Goal: Transaction & Acquisition: Purchase product/service

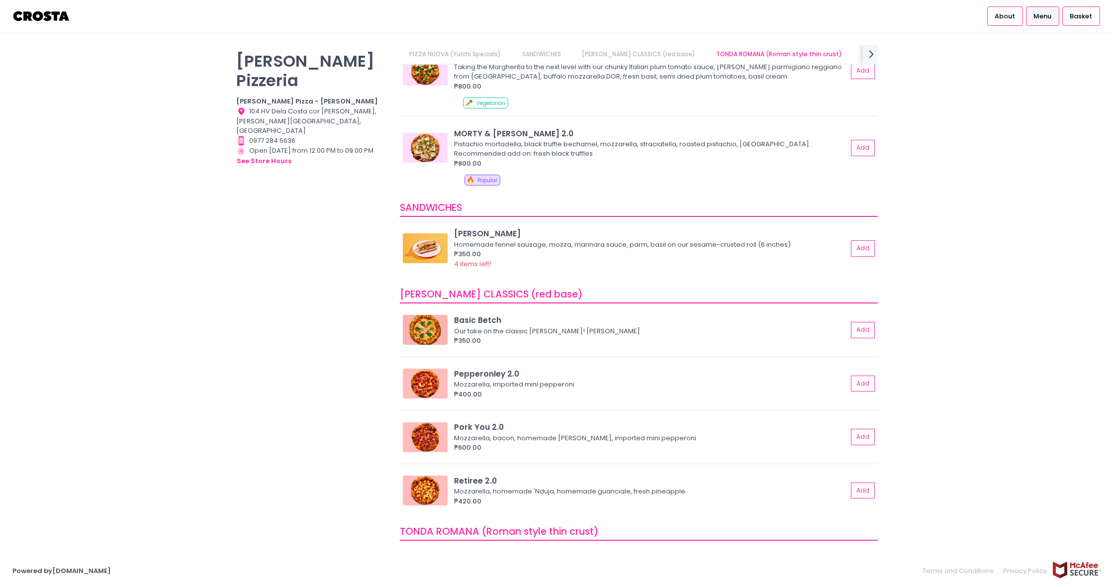
scroll to position [111, 0]
click at [866, 329] on button "Add" at bounding box center [863, 330] width 23 height 16
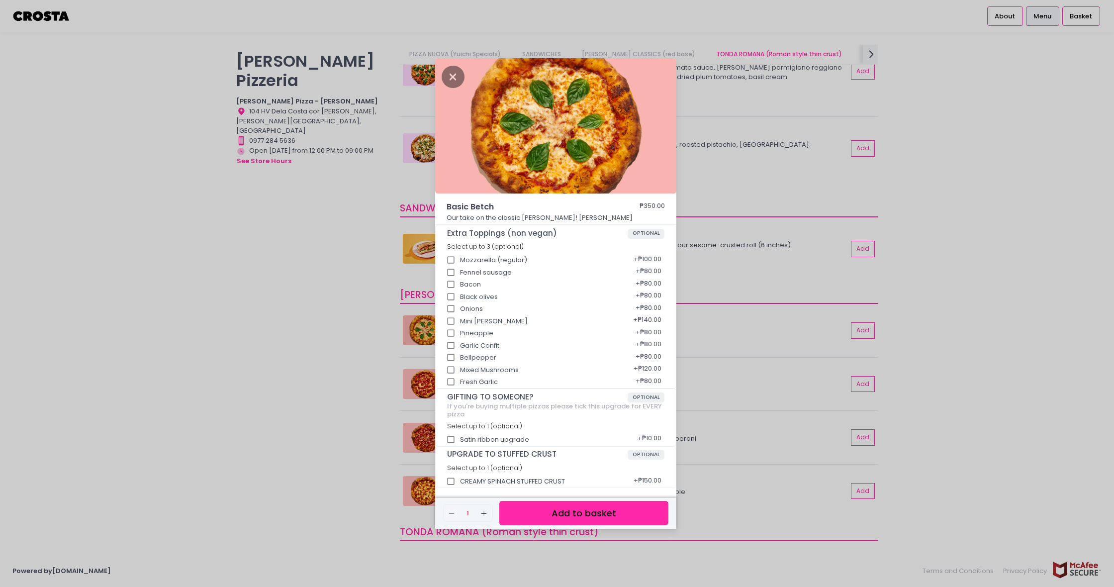
click at [589, 518] on button "Add to basket" at bounding box center [583, 513] width 169 height 24
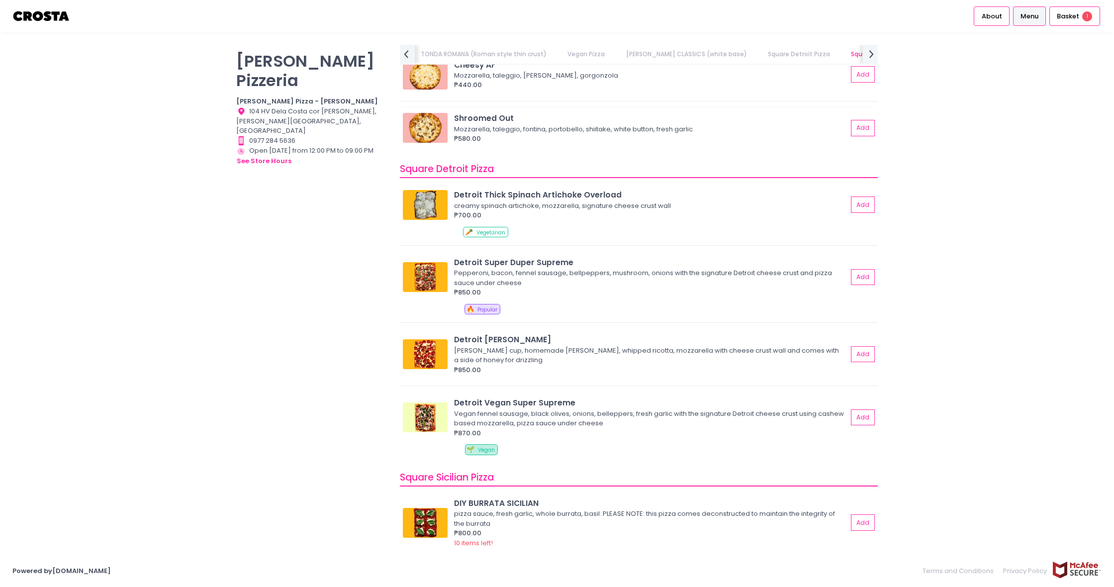
scroll to position [1065, 0]
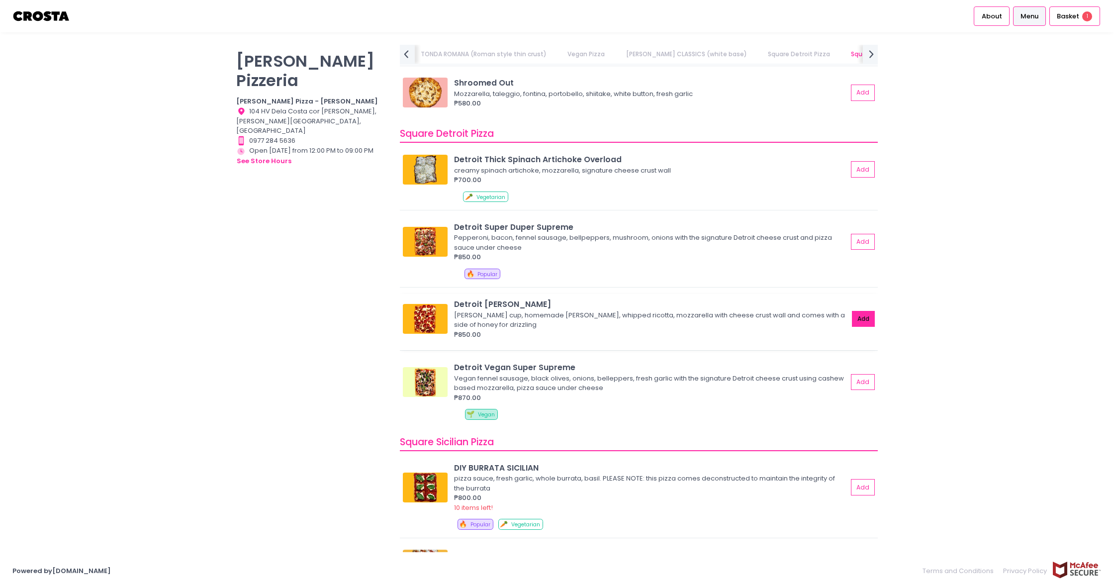
click at [870, 318] on button "Add" at bounding box center [863, 319] width 23 height 16
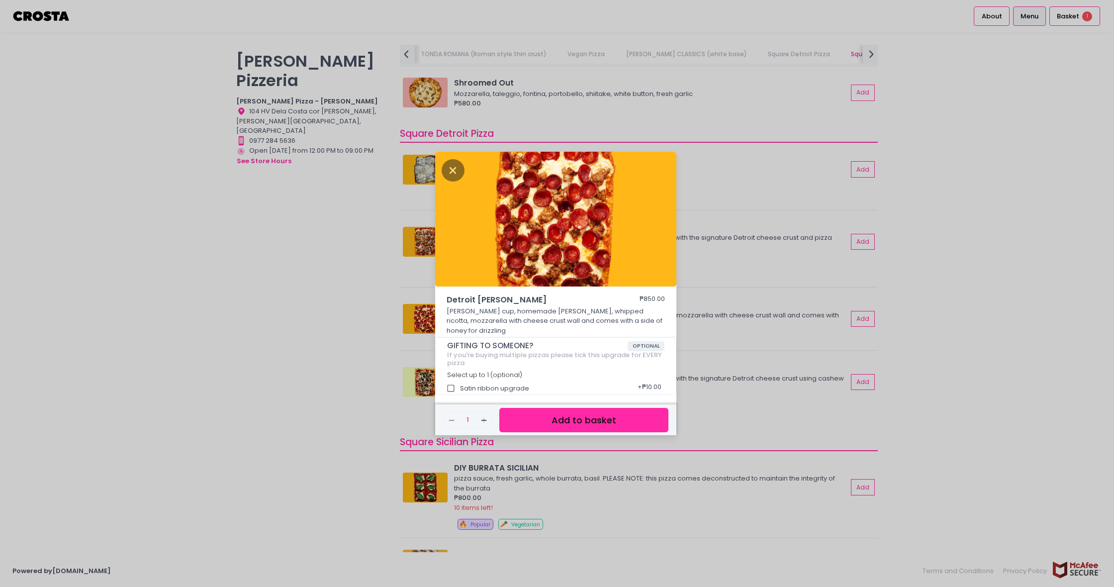
click at [588, 415] on button "Add to basket" at bounding box center [583, 420] width 169 height 24
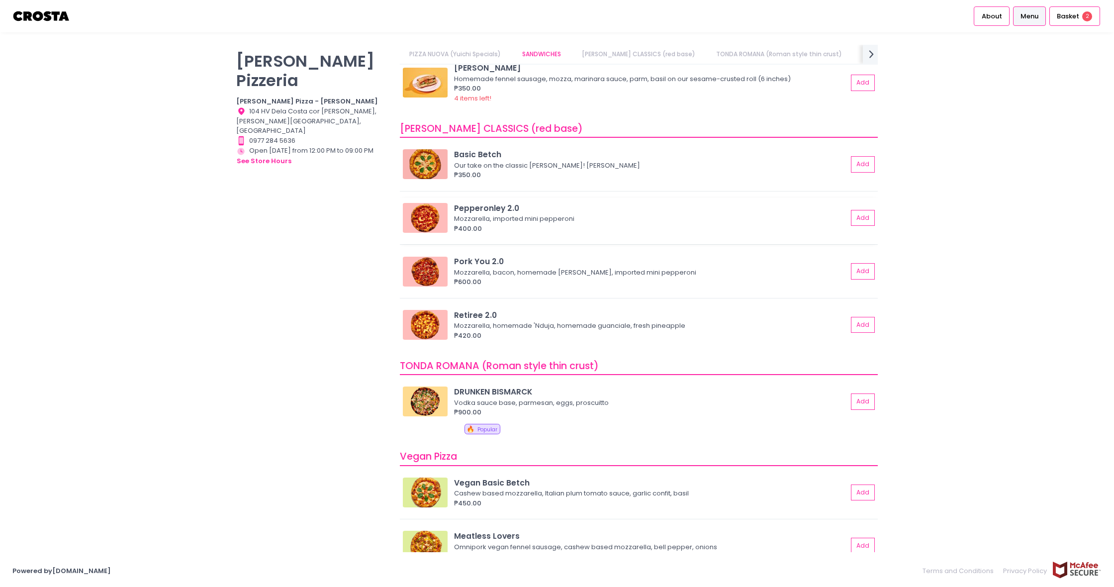
scroll to position [189, 0]
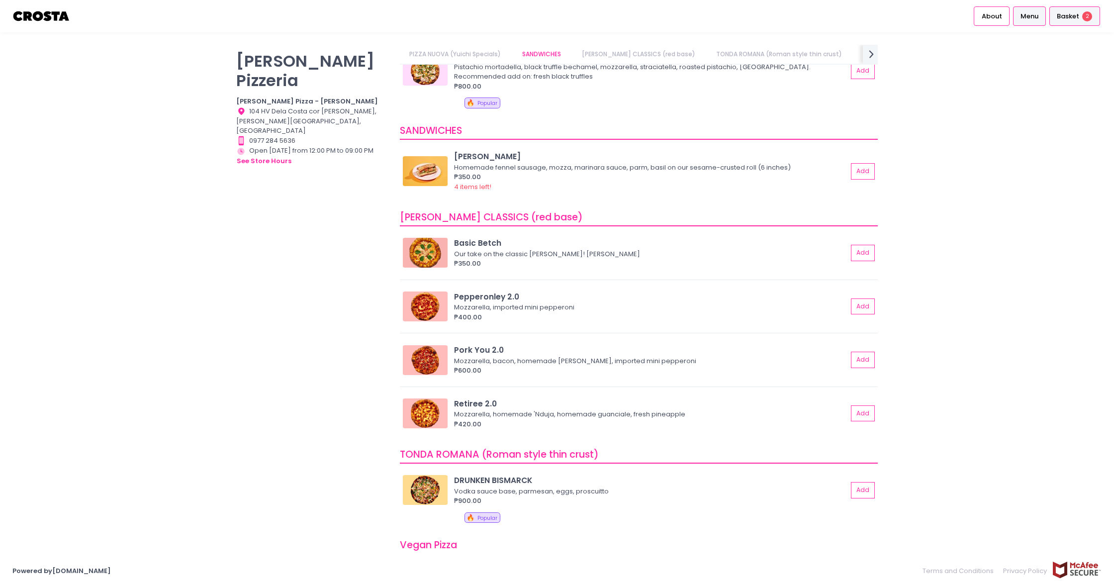
click at [1065, 20] on span "Basket" at bounding box center [1068, 16] width 22 height 10
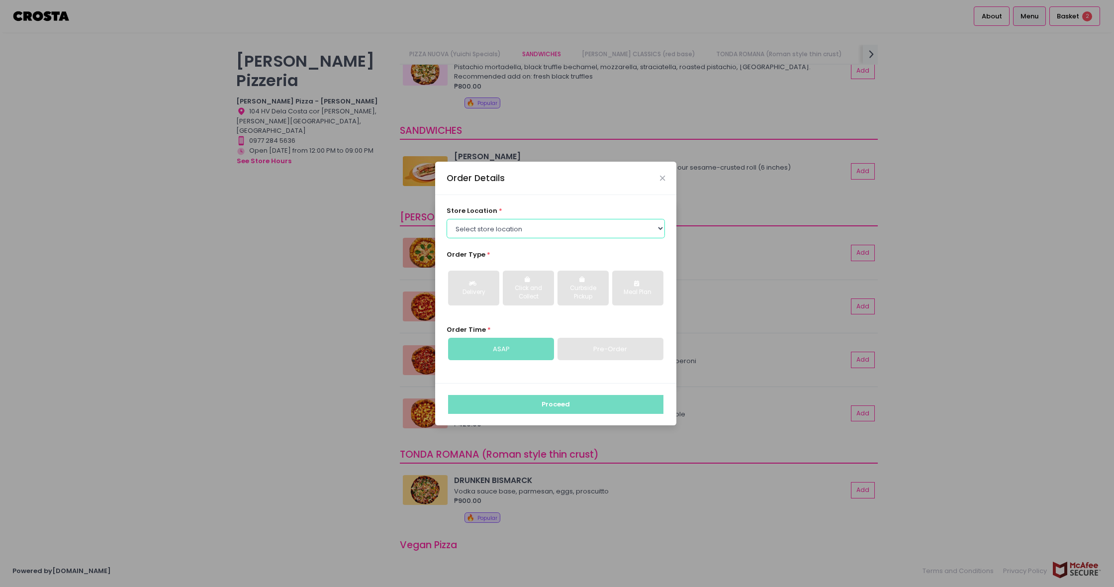
select select "65090bae48156caed44a5eb4"
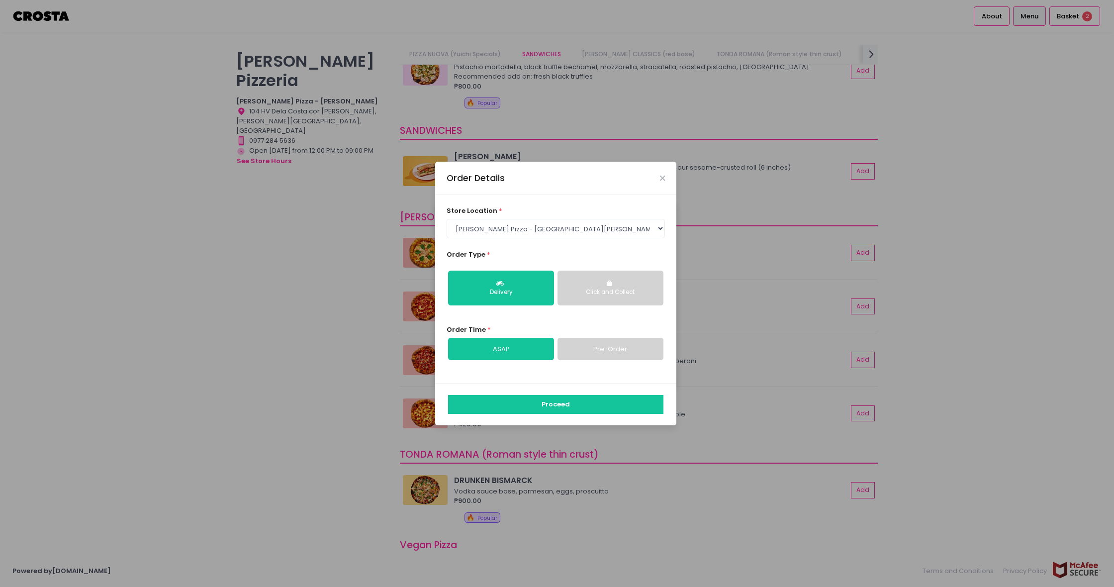
click at [596, 351] on link "Pre-Order" at bounding box center [610, 349] width 106 height 23
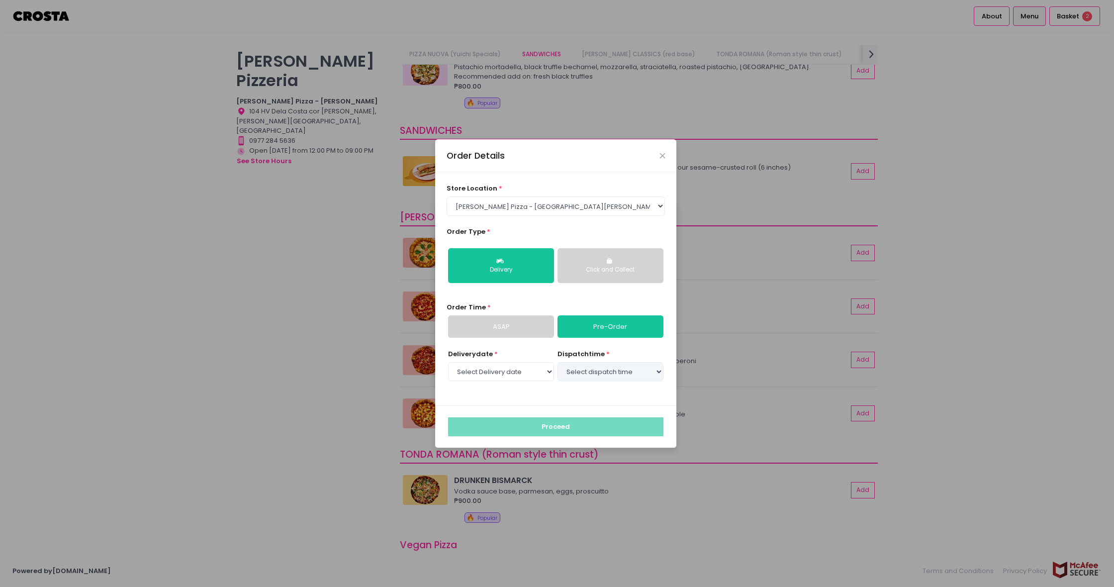
select select "2025-10-02"
select select "15:00"
click at [648, 351] on div "dispatch time * Select dispatch time 01:00 PM - 01:30 PM 01:30 PM - 02:00 PM 02…" at bounding box center [610, 366] width 106 height 34
click at [584, 427] on button "Proceed" at bounding box center [555, 426] width 215 height 19
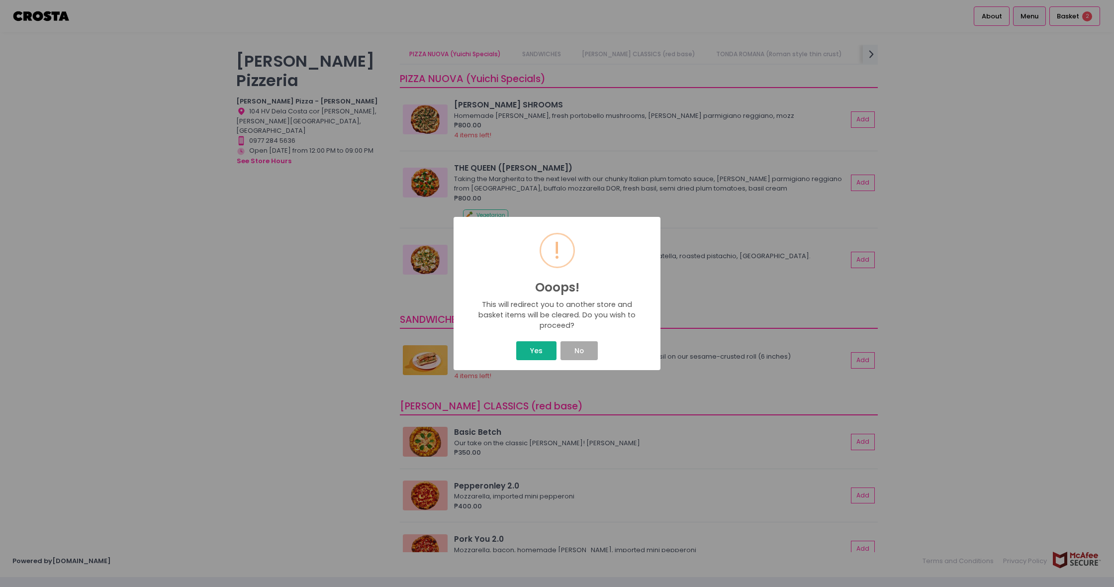
click at [536, 354] on button "Yes" at bounding box center [536, 350] width 40 height 19
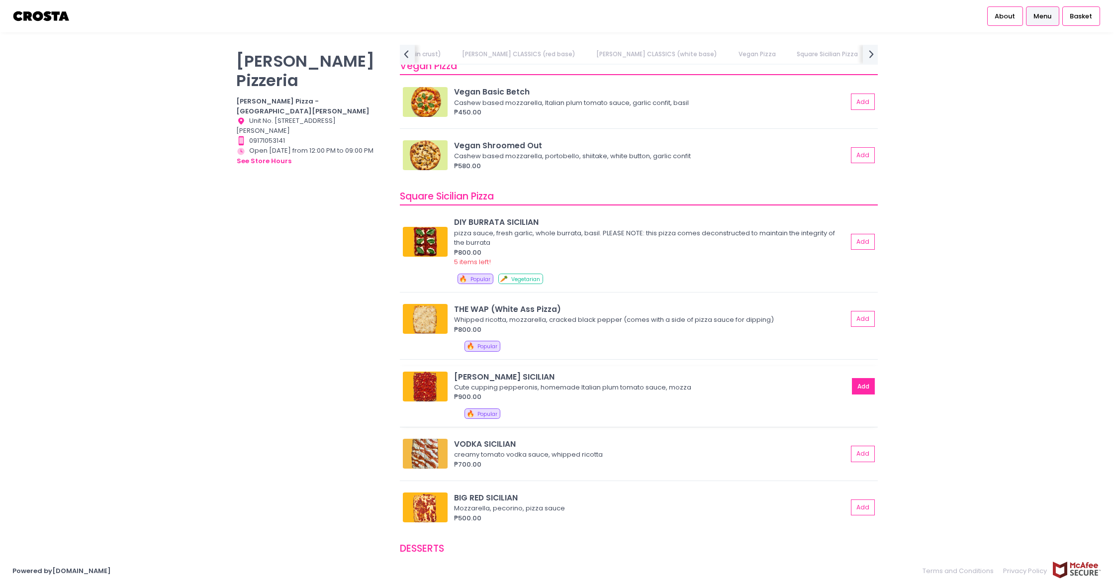
click at [859, 382] on button "Add" at bounding box center [863, 386] width 23 height 16
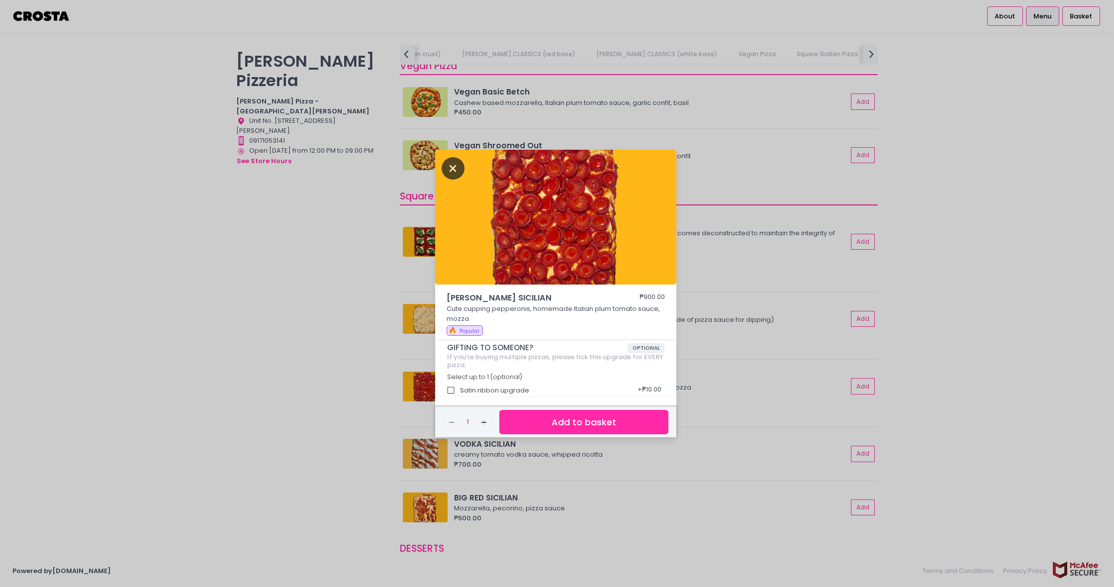
click at [452, 166] on icon "Close" at bounding box center [453, 168] width 23 height 22
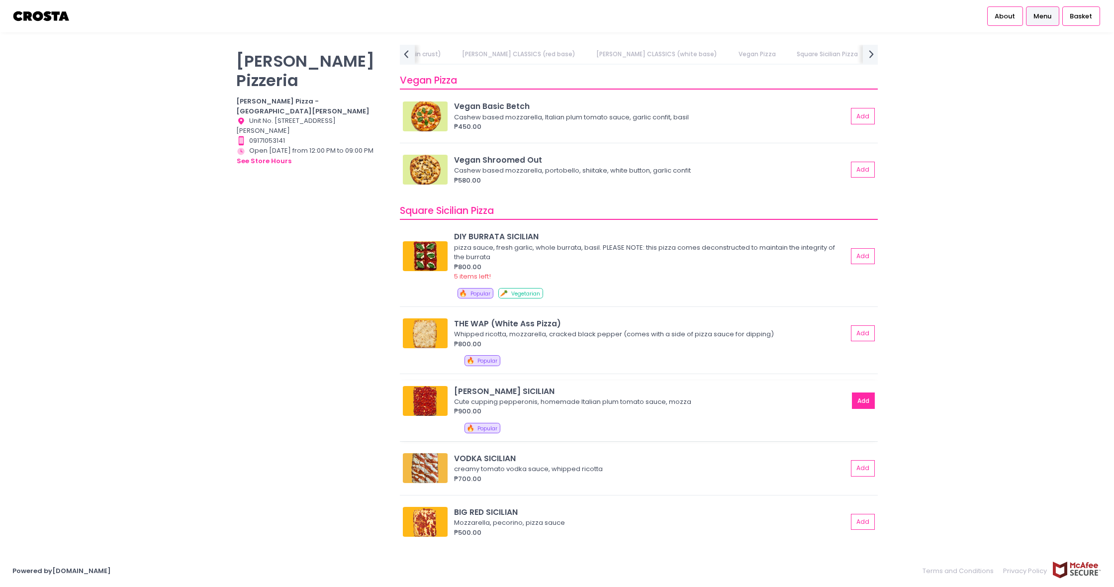
click at [860, 396] on button "Add" at bounding box center [863, 400] width 23 height 16
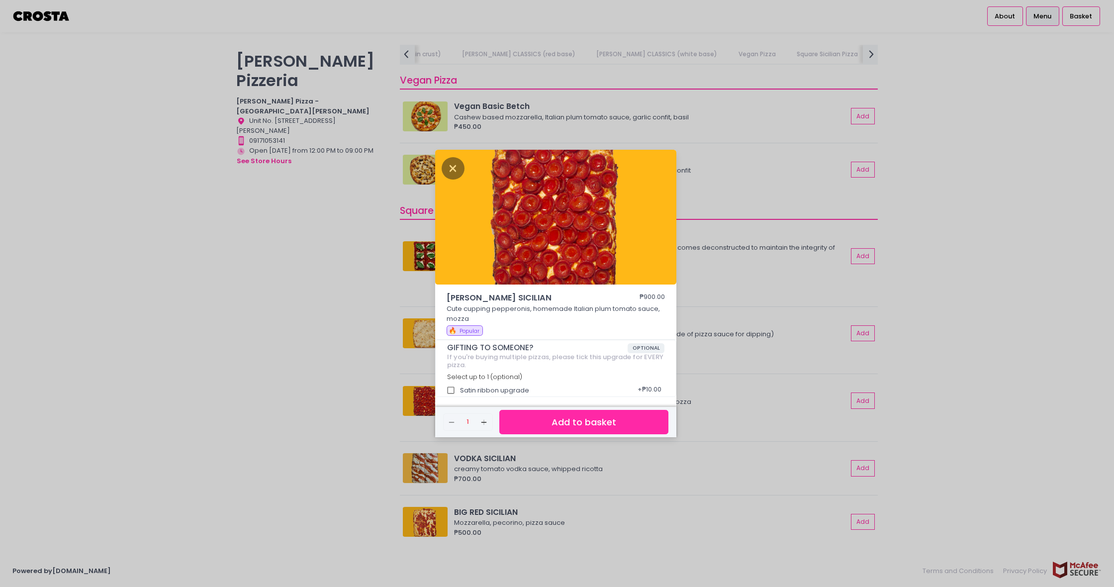
click at [593, 428] on button "Add to basket" at bounding box center [583, 422] width 169 height 24
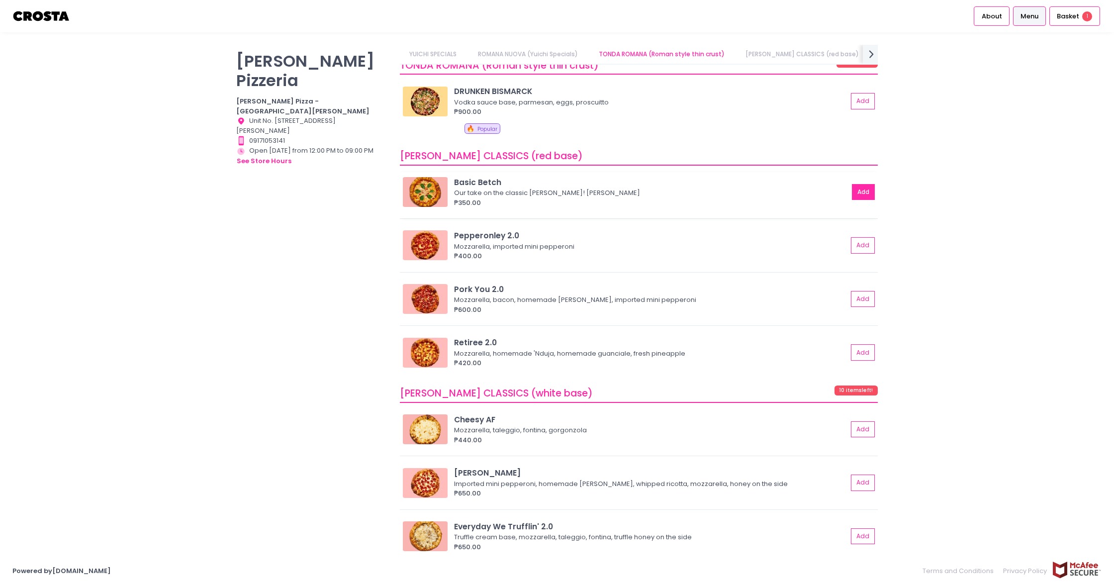
click at [861, 192] on button "Add" at bounding box center [863, 192] width 23 height 16
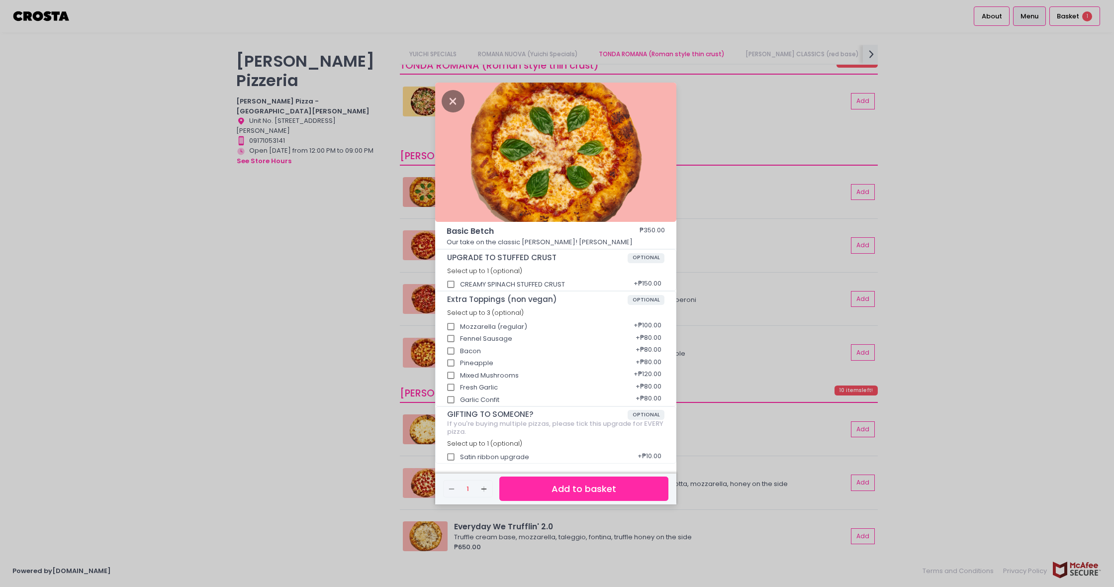
click at [590, 492] on button "Add to basket" at bounding box center [583, 488] width 169 height 24
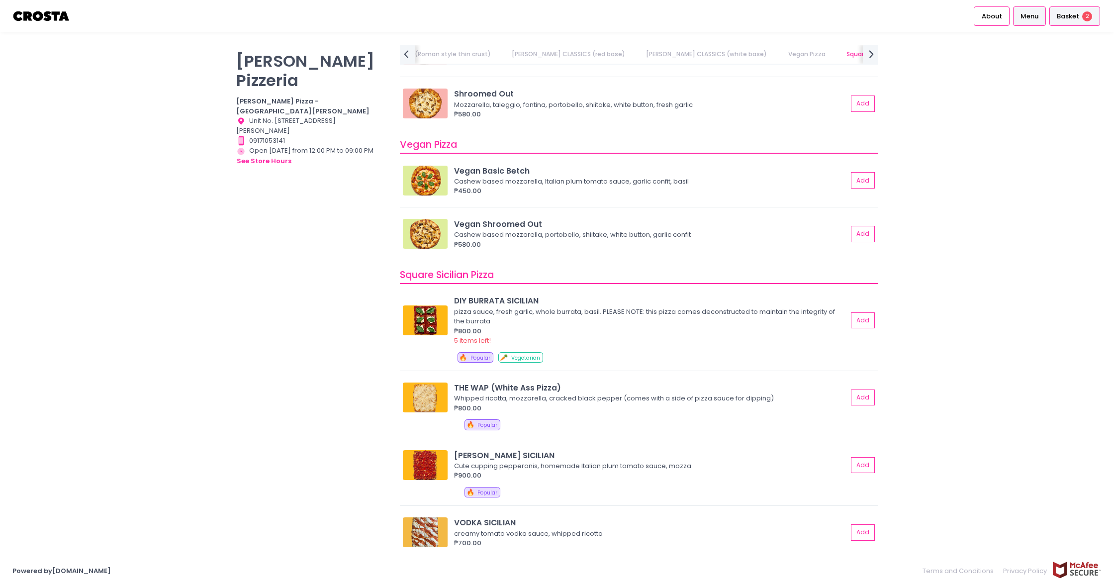
click at [1076, 13] on span "Basket" at bounding box center [1068, 16] width 22 height 10
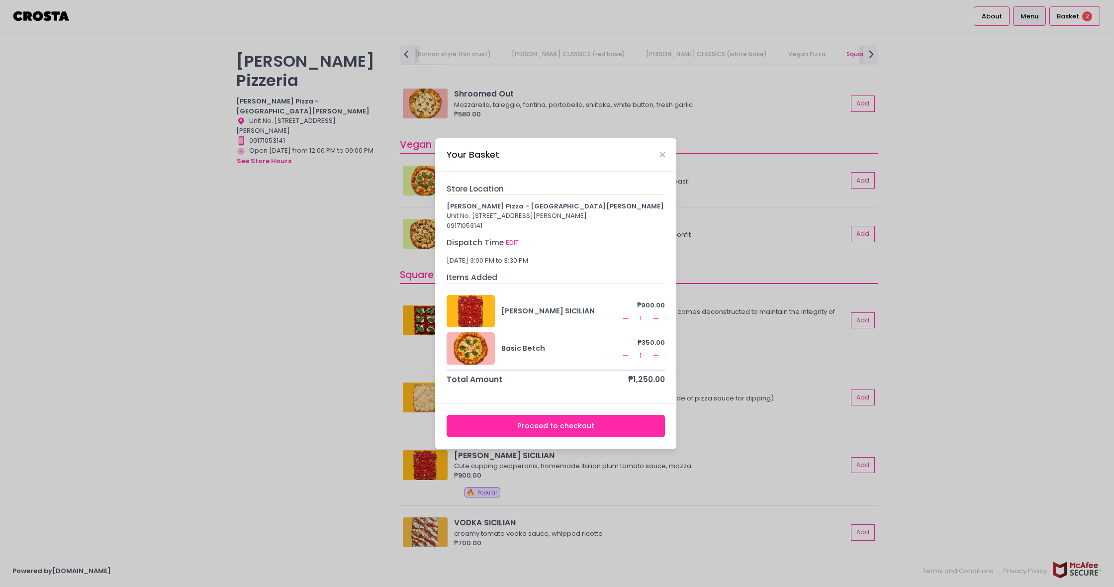
click at [544, 432] on button "Proceed to checkout" at bounding box center [556, 426] width 219 height 22
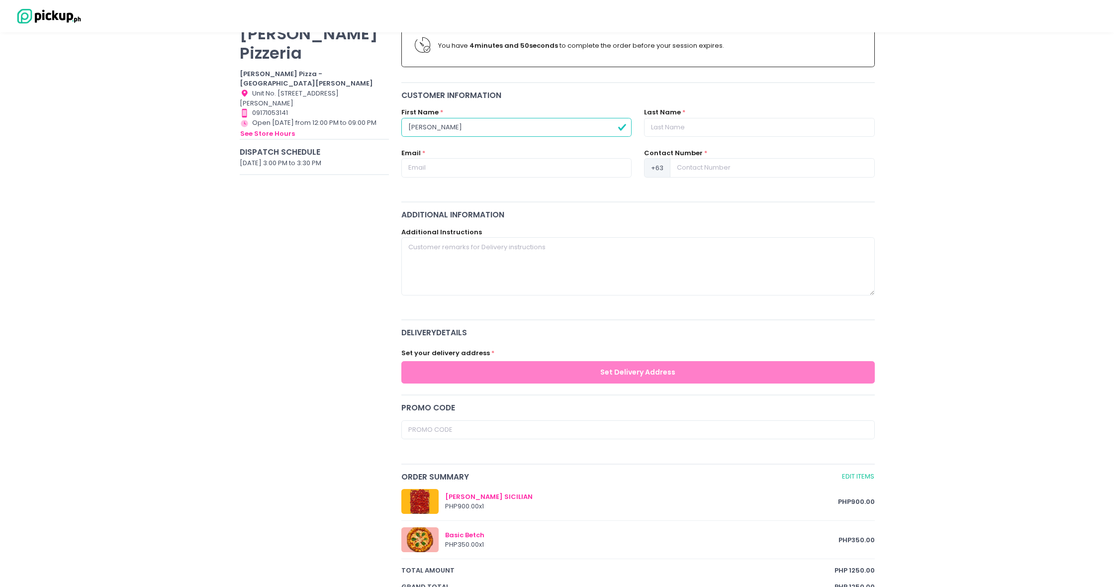
type input "Albert"
type input "Sarabia"
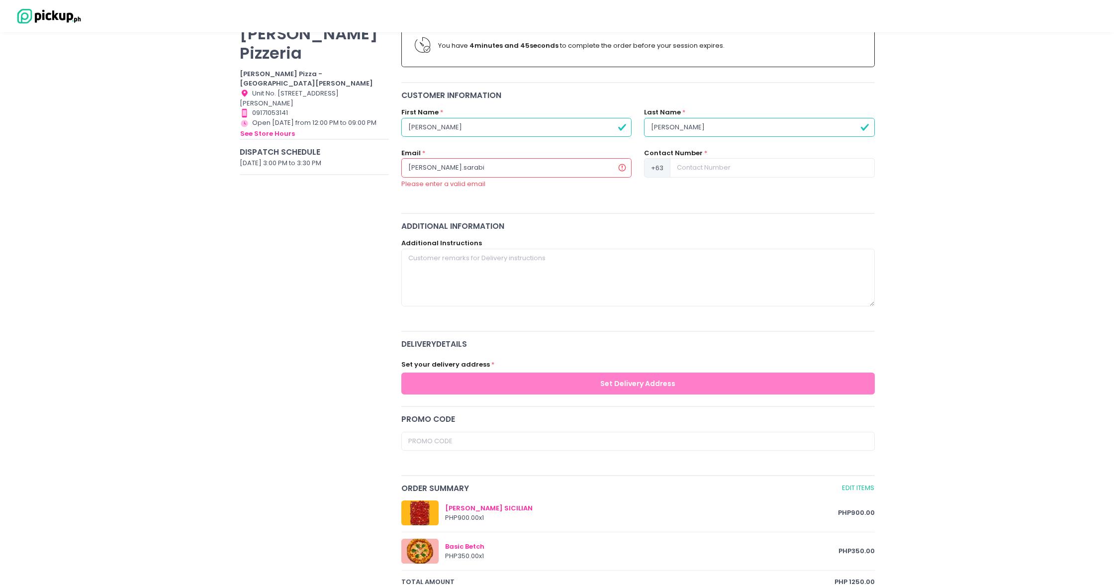
type input "albert.sarabia"
type input "albert.sarabia10@gmail.com"
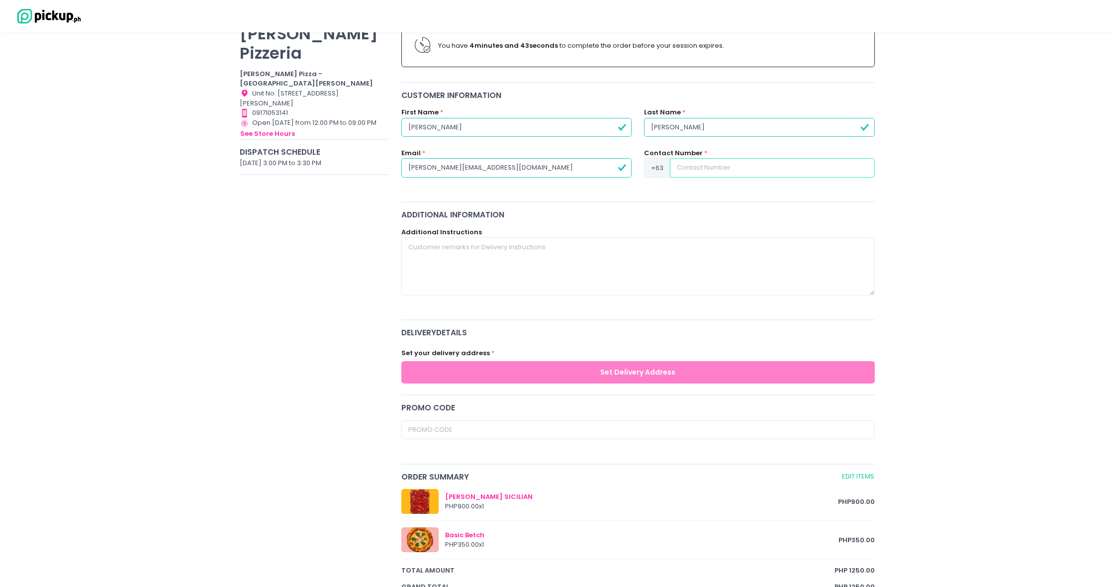
click at [704, 169] on input at bounding box center [772, 167] width 204 height 19
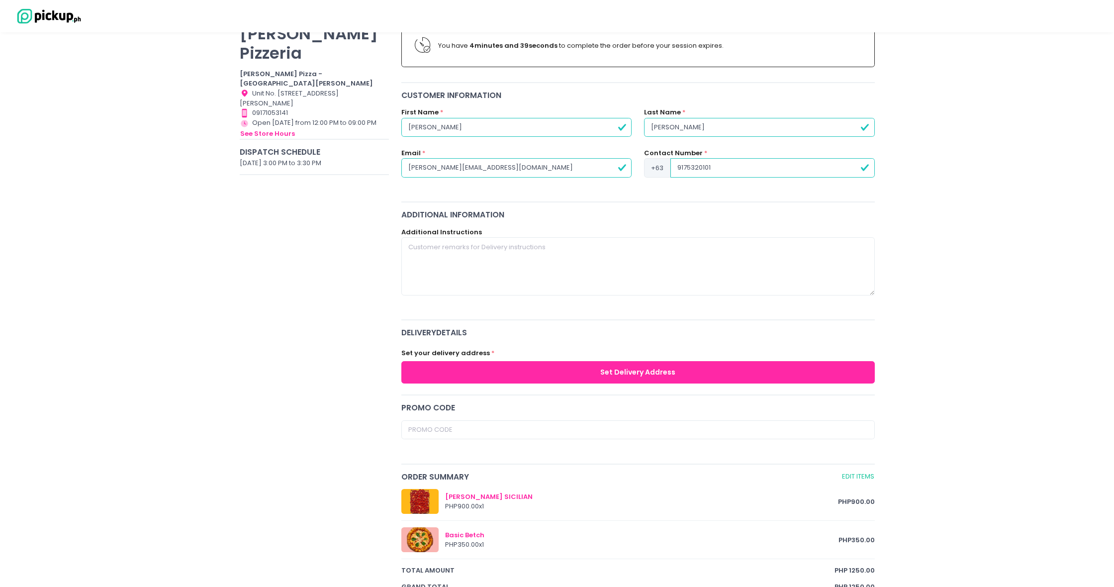
type input "9175320101"
click at [507, 260] on textarea at bounding box center [637, 266] width 473 height 58
click at [595, 368] on button "Set Delivery Address" at bounding box center [637, 372] width 473 height 22
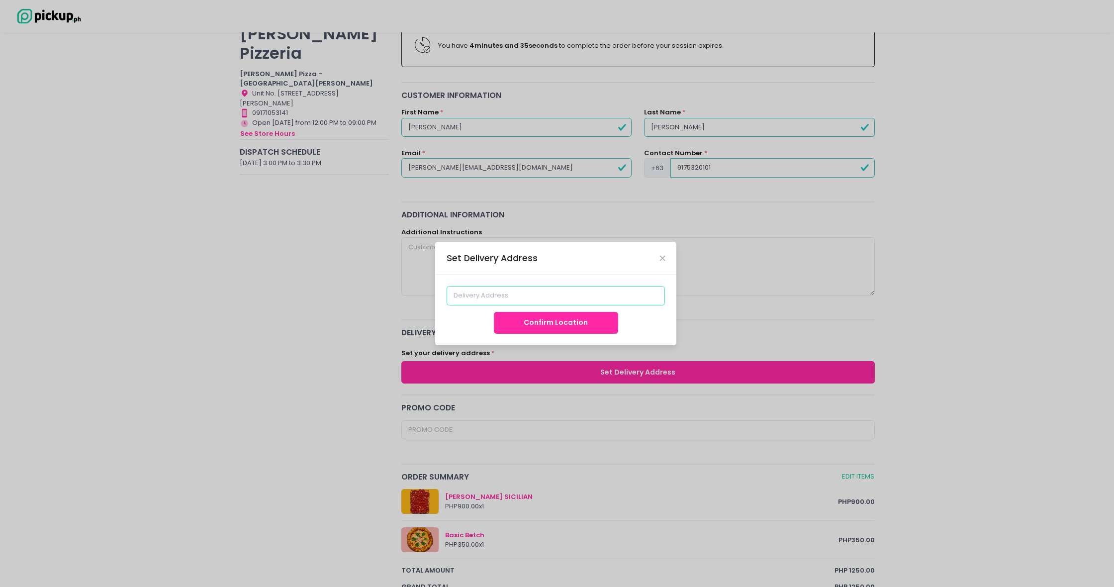
click at [588, 301] on input at bounding box center [556, 295] width 219 height 19
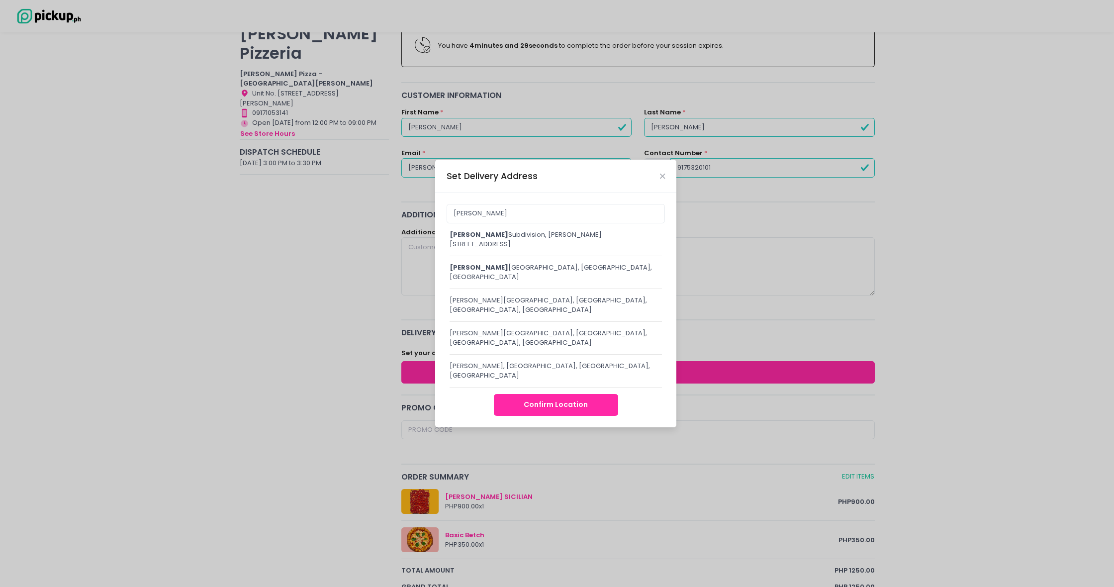
click at [553, 249] on div "dona juana Subdivision, C. Raymundo Avenue, Pasig, Metro Manila, Philippines" at bounding box center [556, 239] width 212 height 19
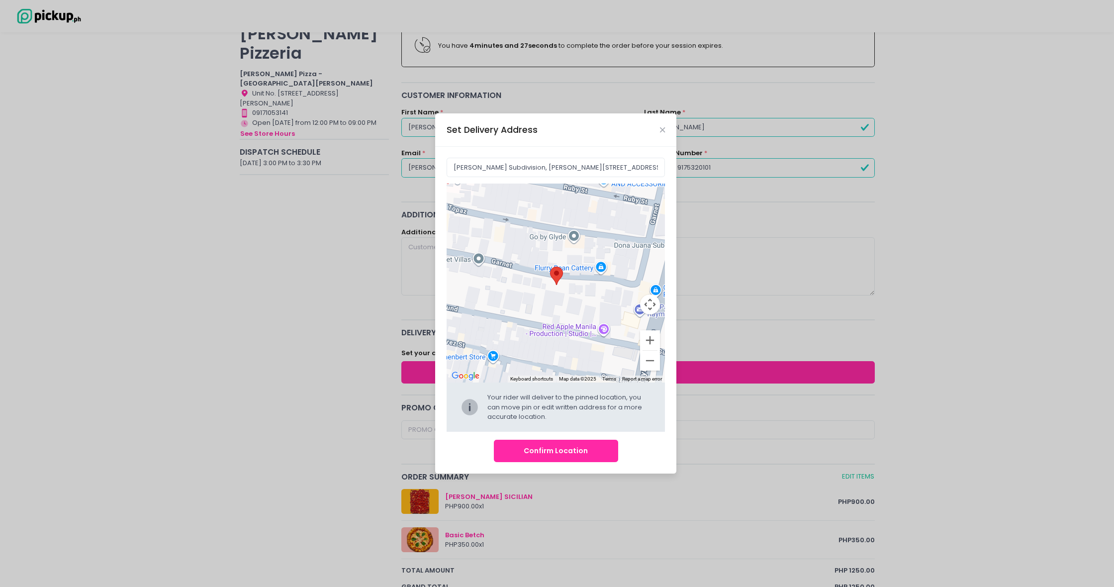
drag, startPoint x: 547, startPoint y: 306, endPoint x: 692, endPoint y: 279, distance: 146.6
click at [692, 279] on div "Set Delivery Address Dona Juana Subdivision, C. Raymundo Avenue, Pasig, Metro M…" at bounding box center [557, 293] width 1114 height 587
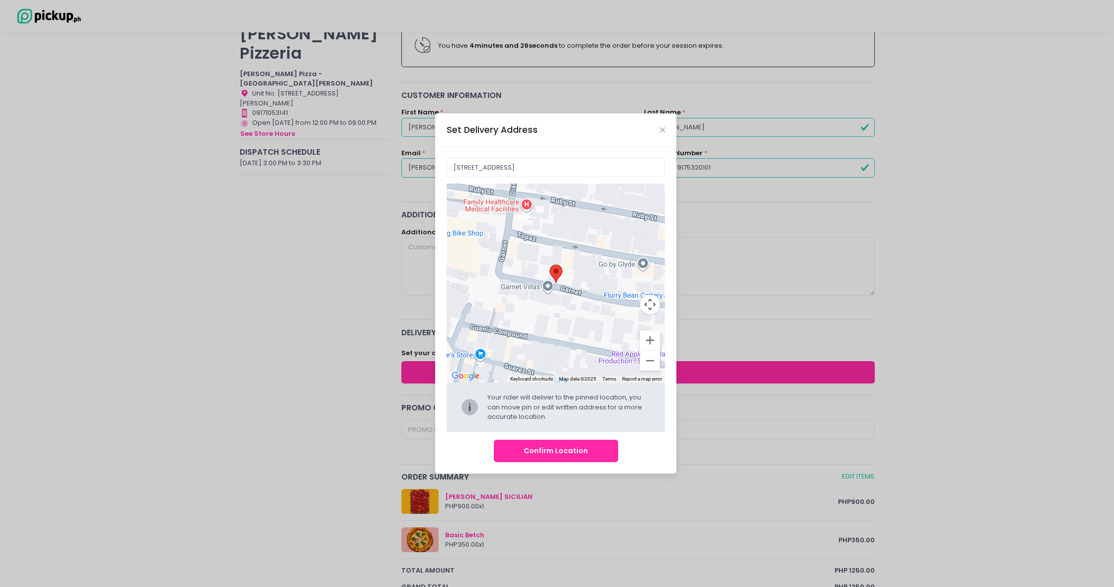
drag, startPoint x: 536, startPoint y: 321, endPoint x: 605, endPoint y: 343, distance: 73.1
click at [605, 343] on div at bounding box center [556, 282] width 219 height 199
drag, startPoint x: 600, startPoint y: 342, endPoint x: 593, endPoint y: 346, distance: 7.6
click at [593, 346] on div at bounding box center [556, 282] width 219 height 199
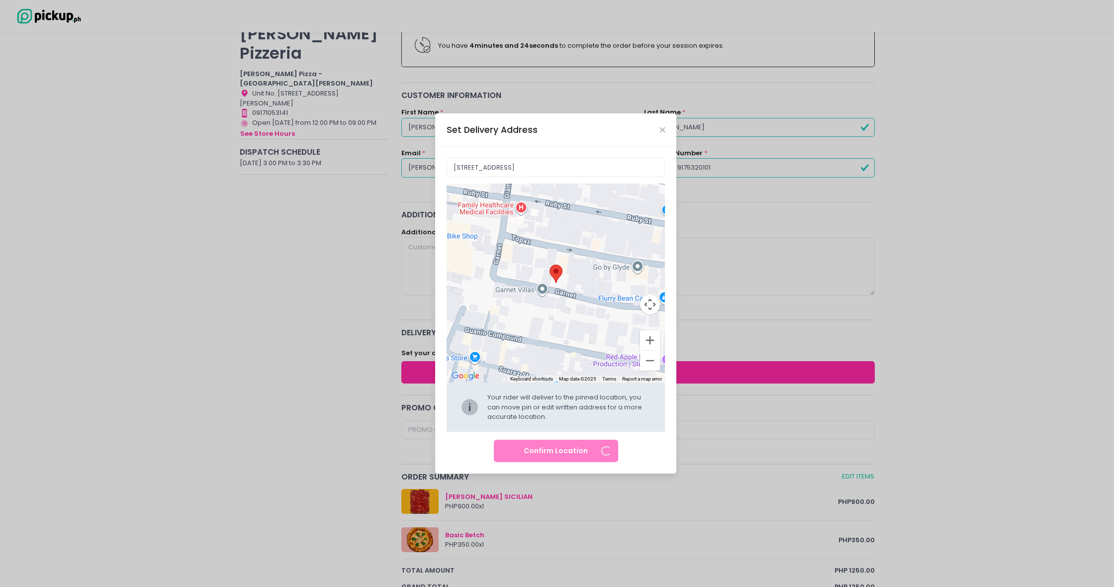
type input "#23 Garnet Ext. Dona Juana Subdivision, Pasig, 1609 Metro Manila, Philippines"
click at [560, 454] on button "Confirm Location" at bounding box center [556, 451] width 124 height 22
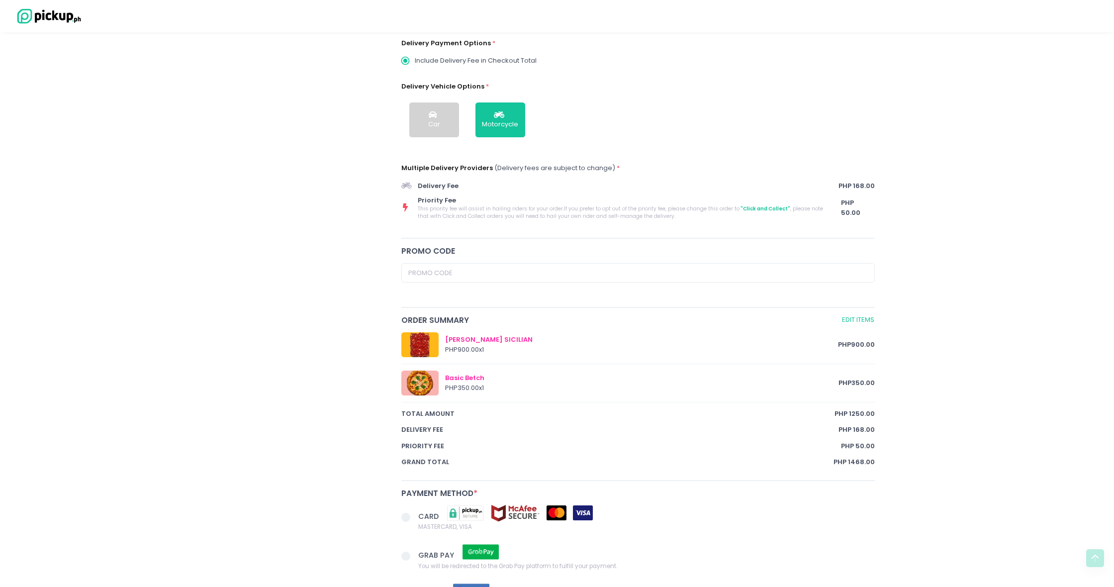
scroll to position [372, 0]
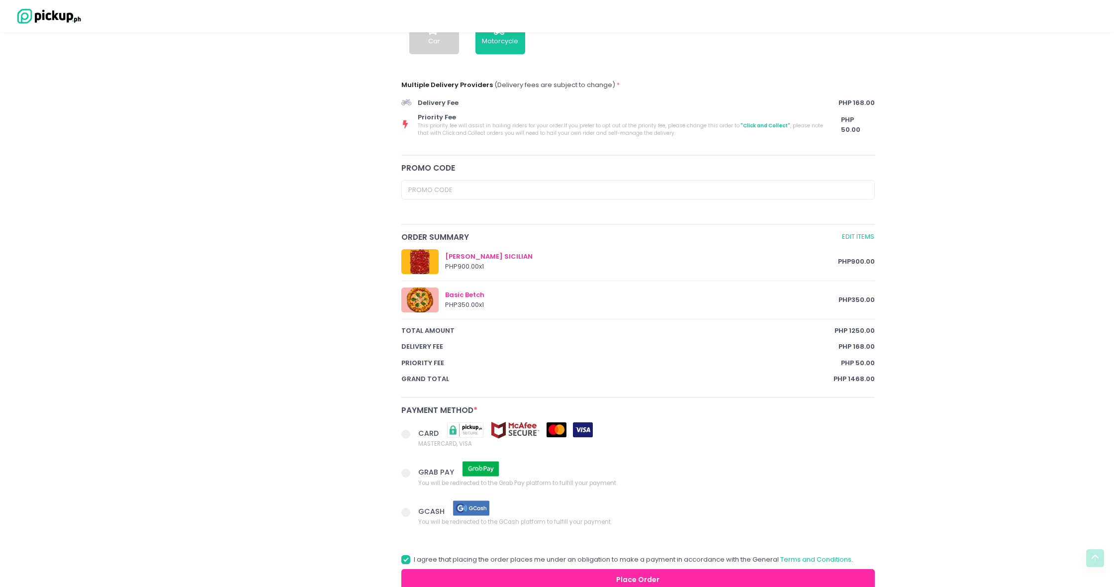
click at [406, 430] on span at bounding box center [405, 434] width 9 height 9
click at [414, 430] on input "CARD MASTERCARD, VISA" at bounding box center [417, 432] width 6 height 6
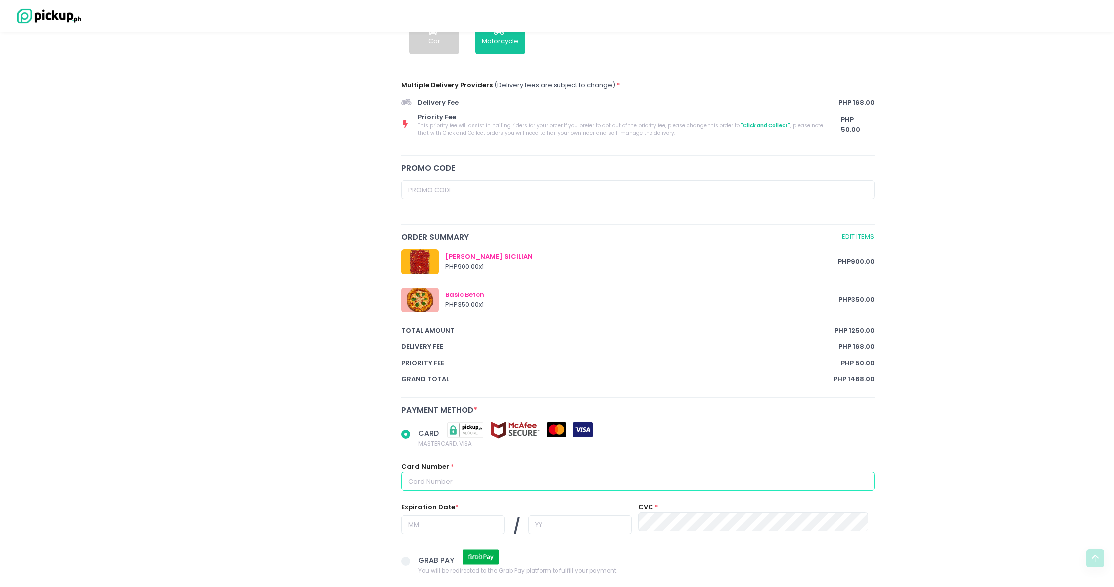
click at [534, 482] on input "text" at bounding box center [637, 480] width 473 height 19
radio input "true"
type input "4"
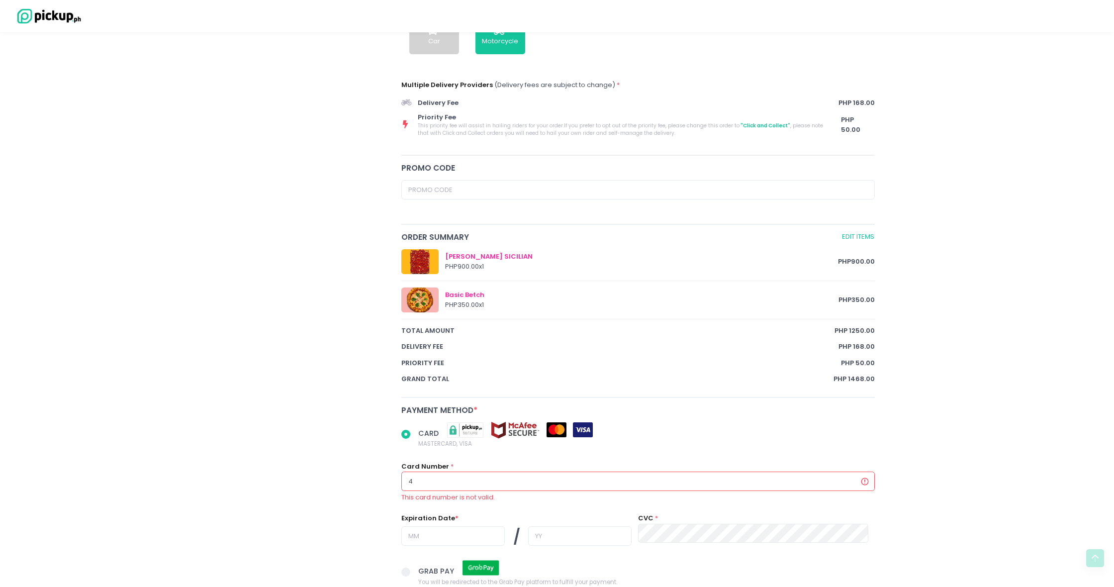
radio input "true"
type input "46"
radio input "true"
type input "460"
radio input "true"
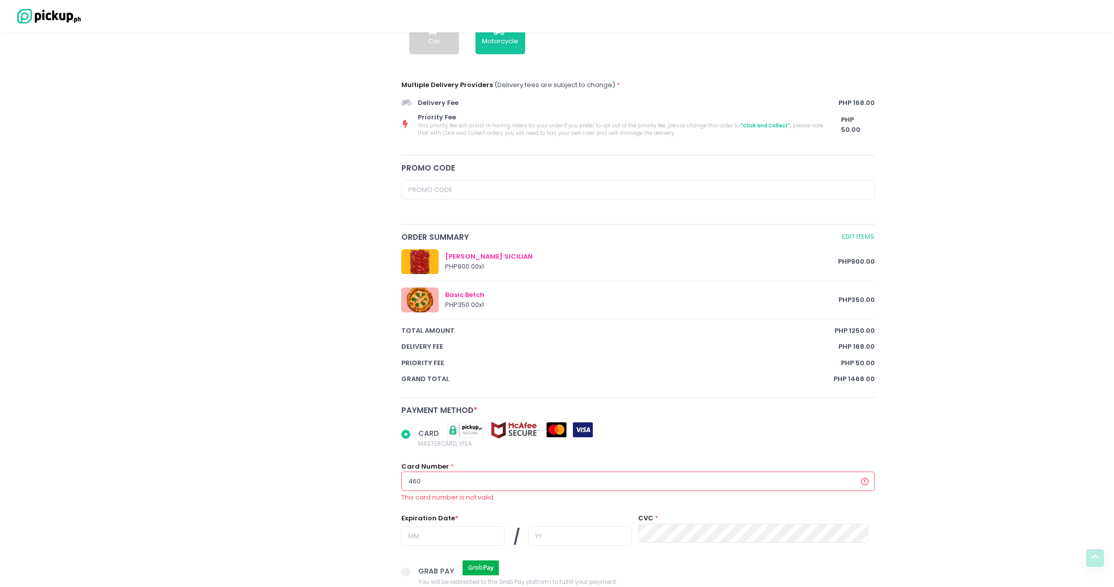
type input "4608"
radio input "true"
type input "46088"
radio input "true"
type input "460888"
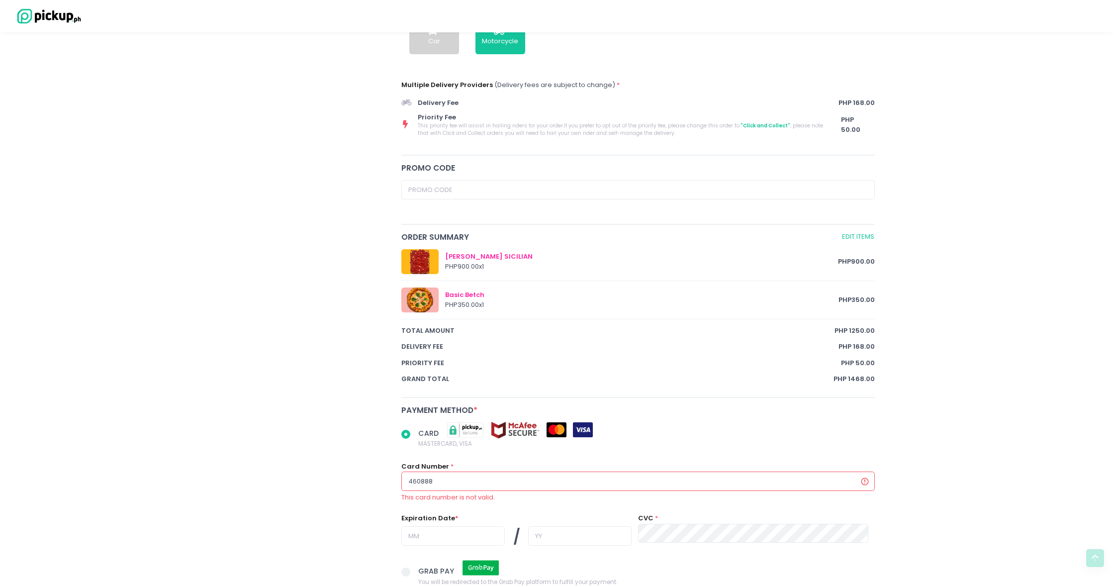
radio input "true"
type input "4608887"
radio input "true"
type input "46088878"
radio input "true"
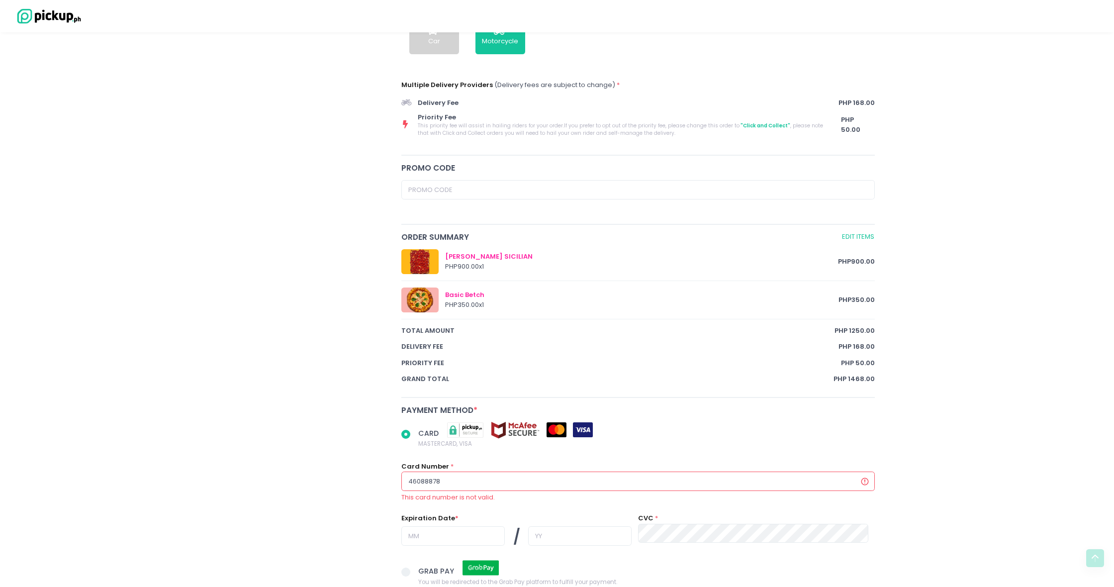
type input "460888780"
radio input "true"
type input "4608887800"
radio input "true"
type input "46088878002"
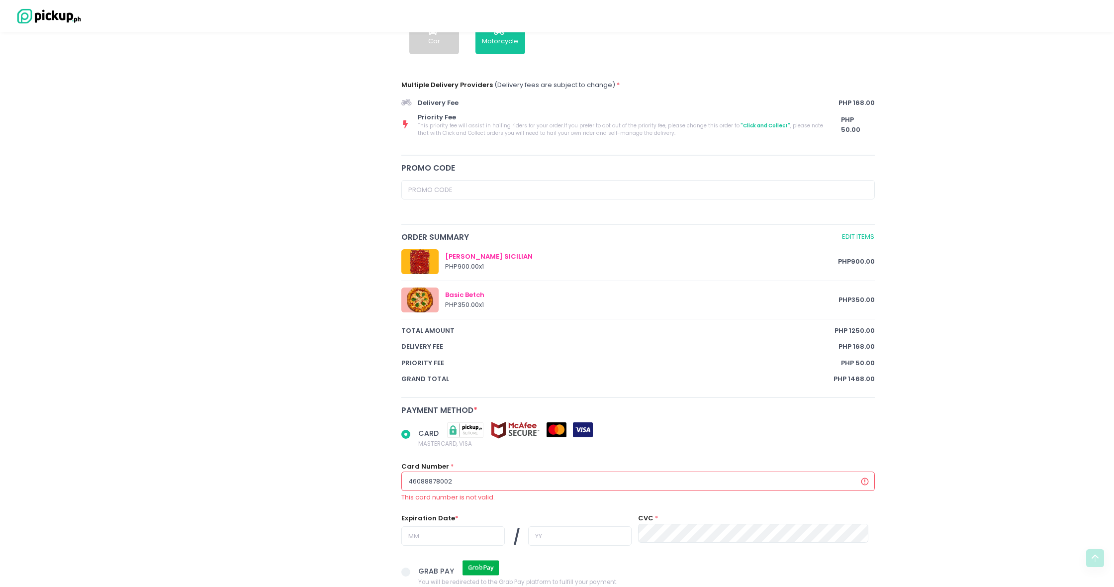
radio input "true"
type input "460888780024"
radio input "true"
type input "4608887800247"
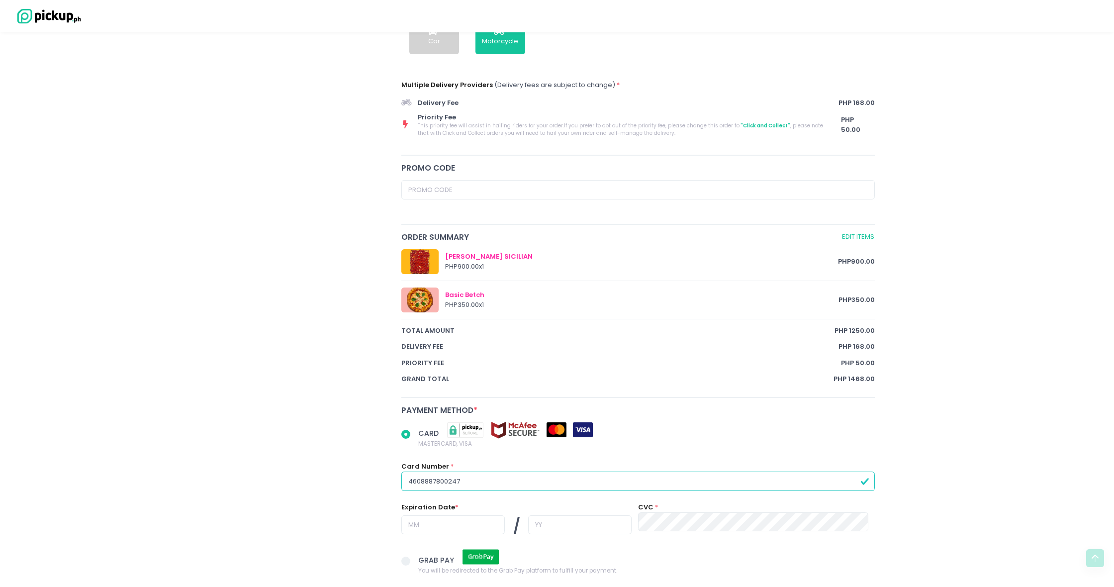
radio input "true"
type input "46088878002479"
radio input "true"
type input "460888780024796"
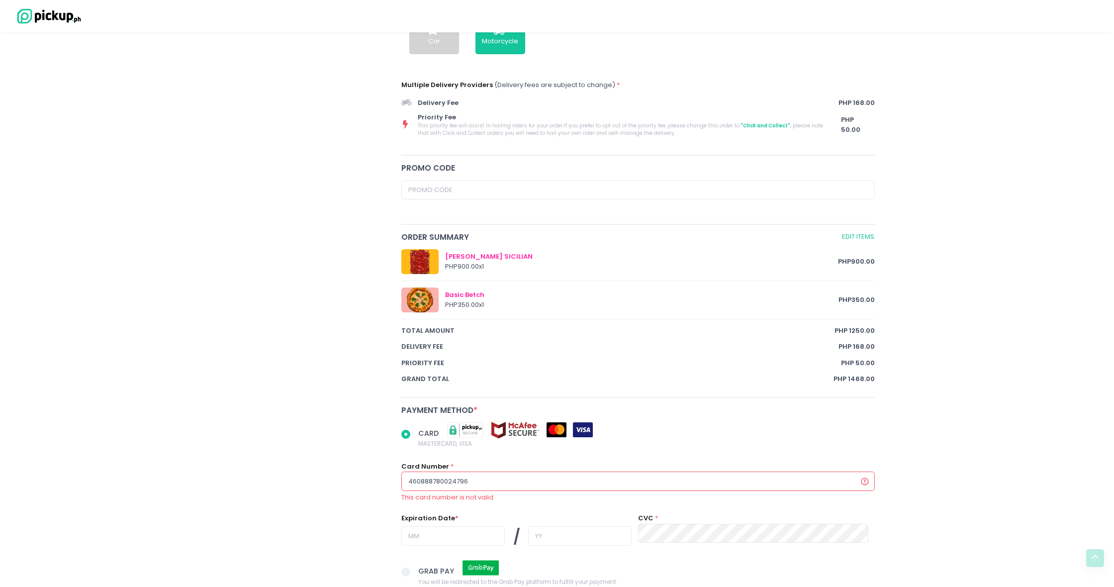
radio input "true"
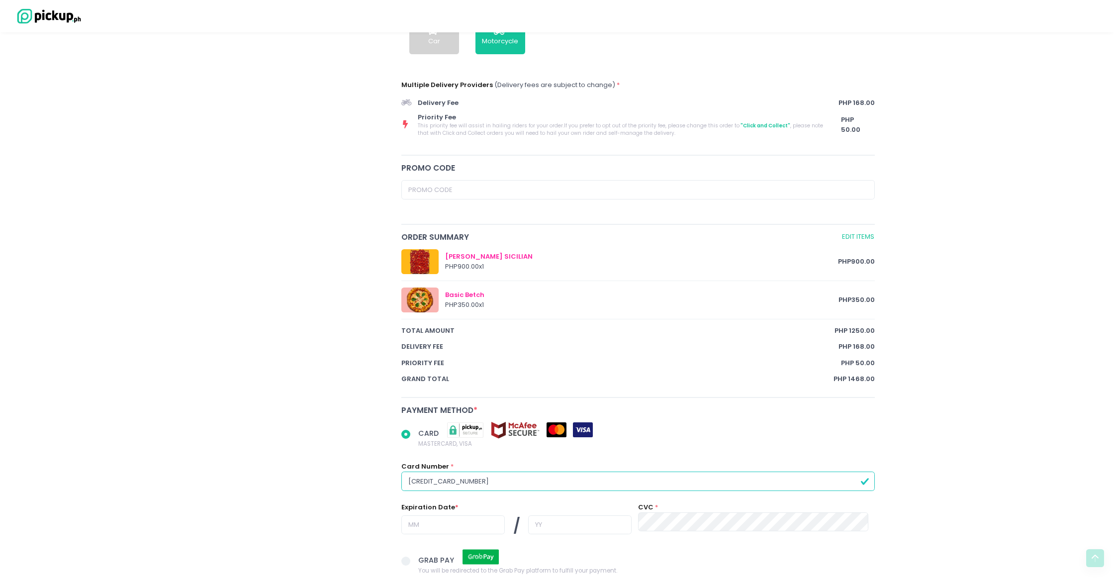
type input "4608887800247965"
click at [469, 515] on input "text" at bounding box center [452, 524] width 103 height 19
radio input "true"
type input "1"
radio input "true"
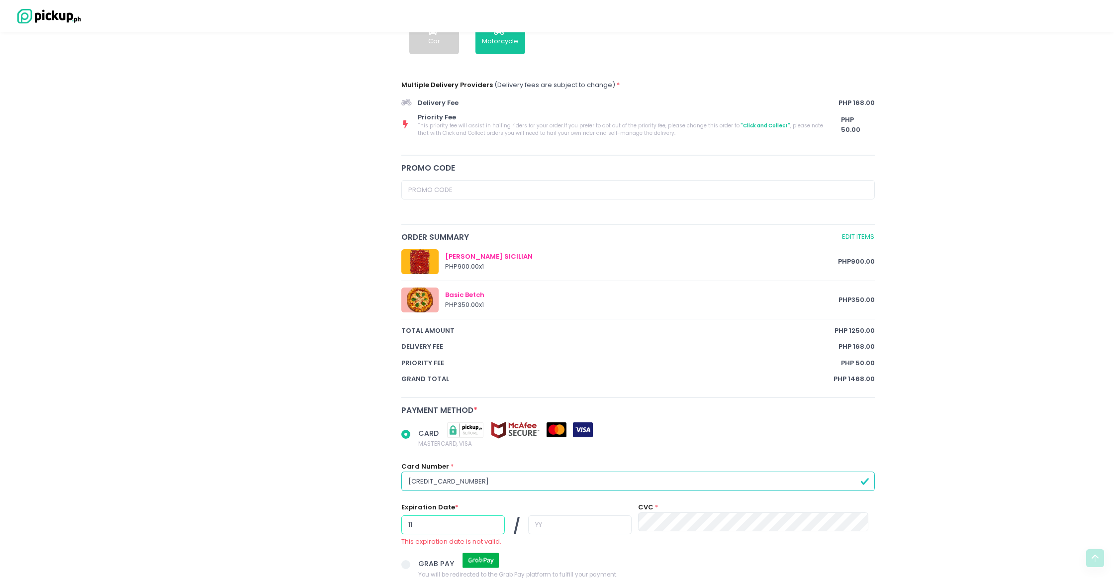
type input "11"
click at [557, 515] on input "text" at bounding box center [579, 524] width 103 height 19
radio input "true"
type input "2"
radio input "true"
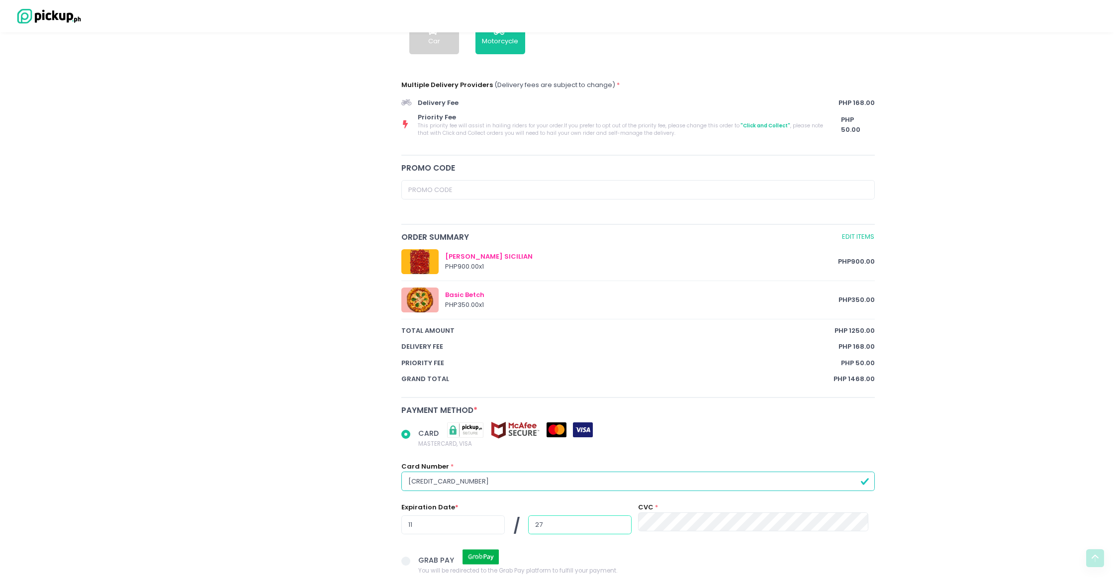
type input "27"
click at [661, 428] on span "CARD MASTERCARD, VISA" at bounding box center [646, 434] width 456 height 27
click at [420, 429] on input "CARD MASTERCARD, VISA" at bounding box center [417, 432] width 6 height 6
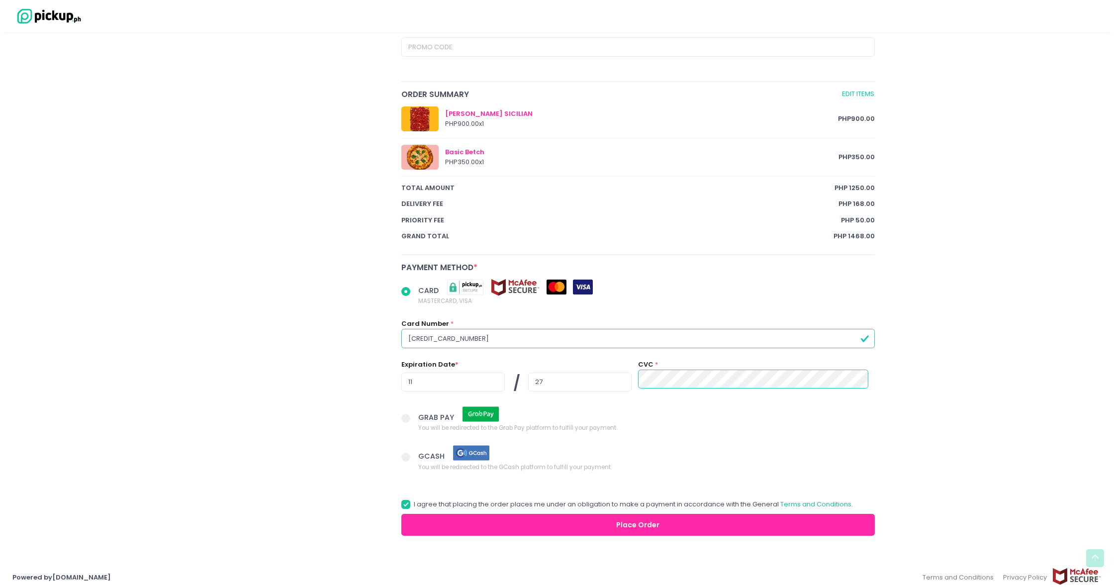
scroll to position [514, 0]
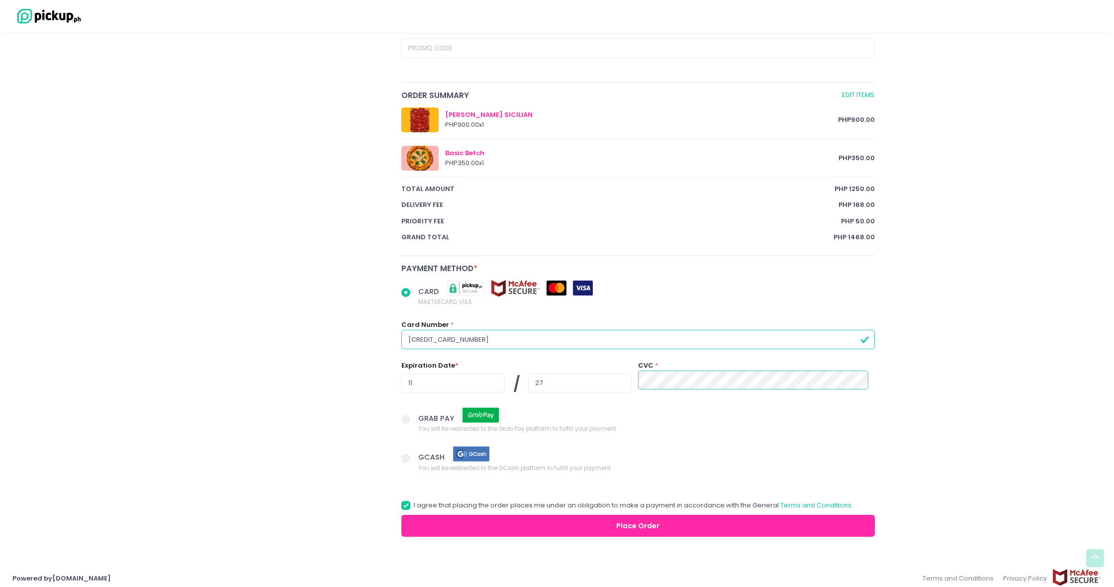
click at [608, 523] on button "Place Order" at bounding box center [637, 526] width 473 height 22
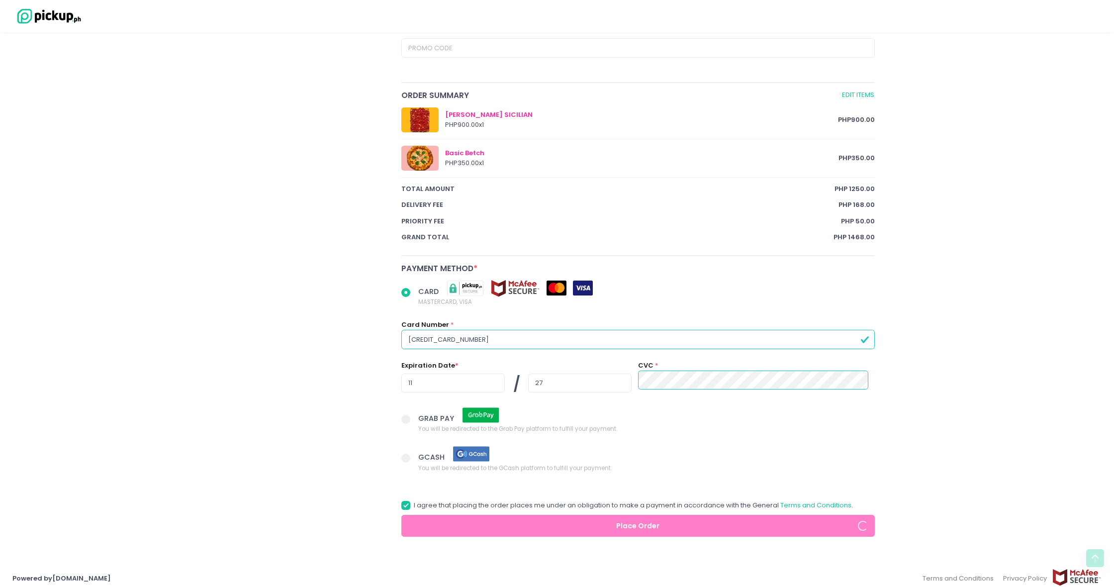
radio input "true"
